Goal: Task Accomplishment & Management: Manage account settings

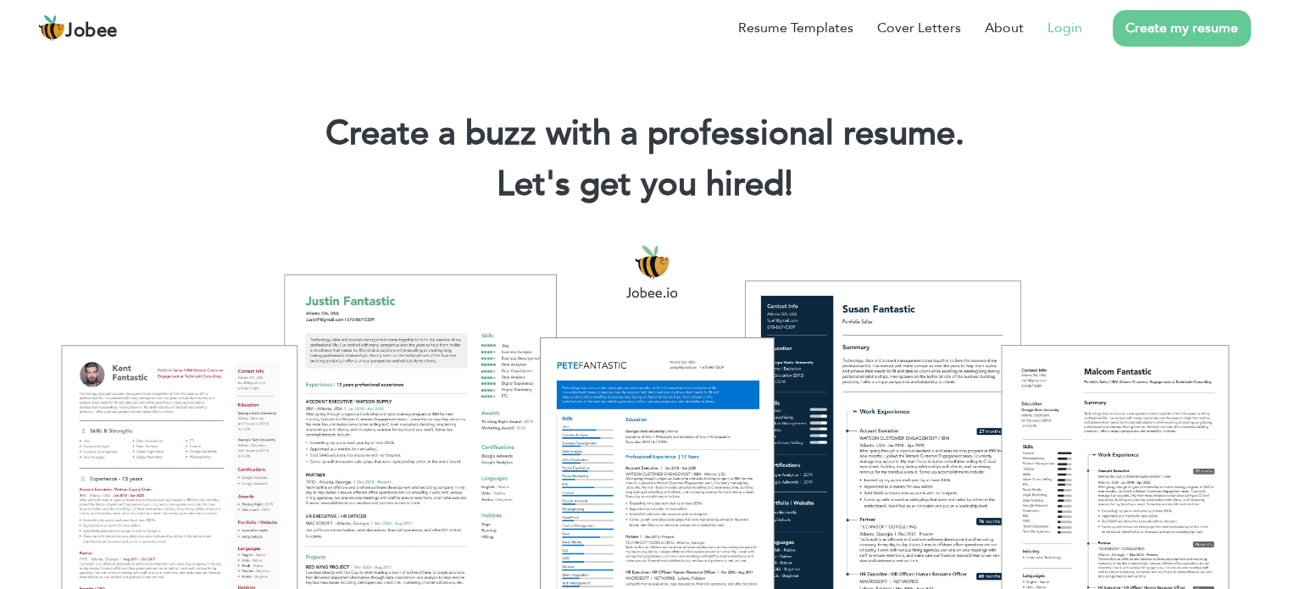
click at [1057, 29] on link "Login" at bounding box center [1064, 28] width 35 height 20
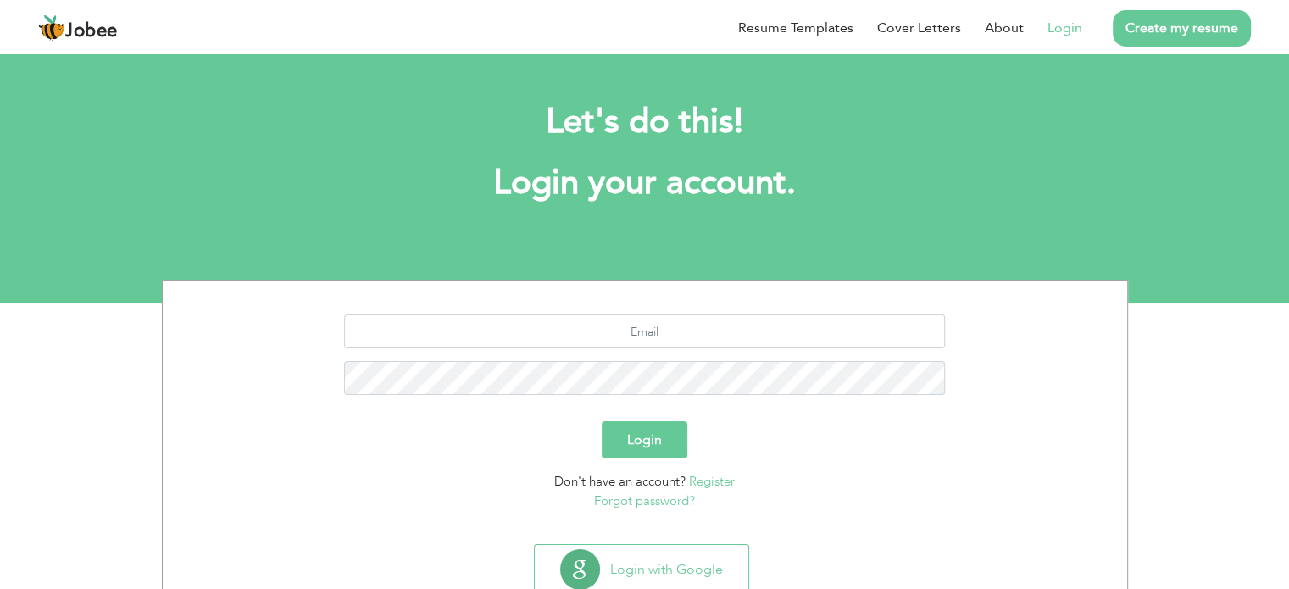
click at [634, 308] on section "Login Don't have an account? Register Forgot password?" at bounding box center [644, 408] width 939 height 257
click at [634, 336] on input "text" at bounding box center [644, 331] width 601 height 34
type input "naeem.ciit@gmail.com"
click at [651, 448] on button "Login" at bounding box center [645, 439] width 86 height 37
